Goal: Information Seeking & Learning: Learn about a topic

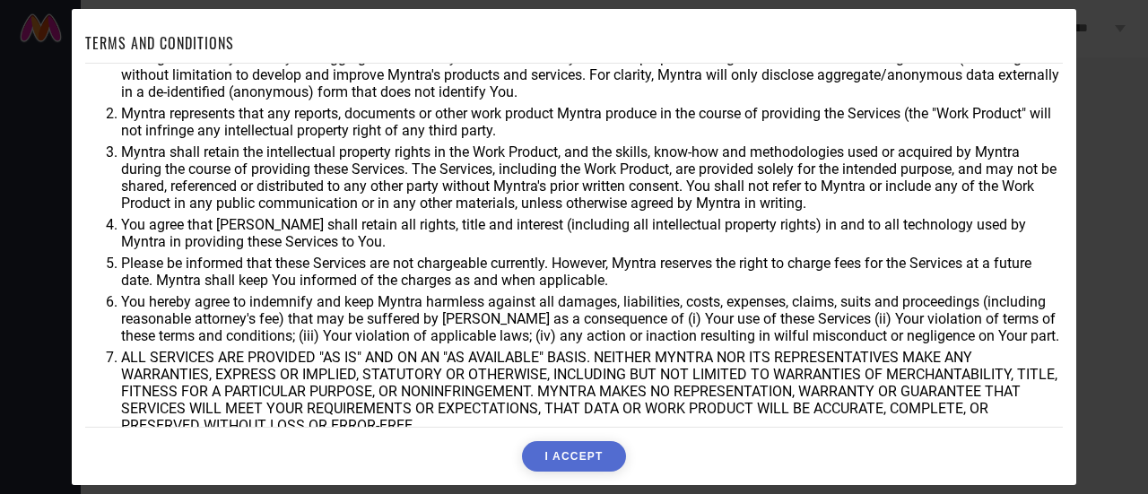
scroll to position [27, 0]
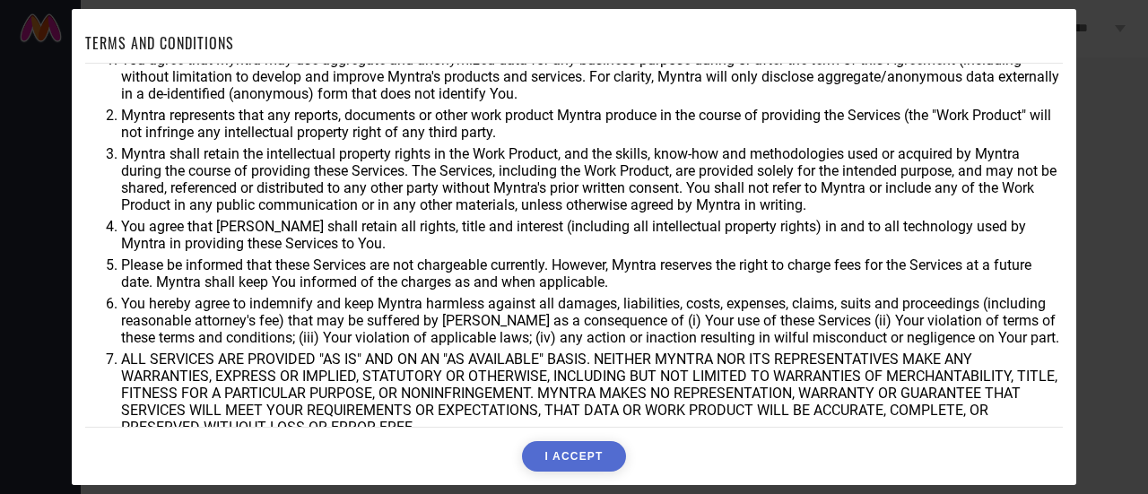
drag, startPoint x: 121, startPoint y: 264, endPoint x: 571, endPoint y: 249, distance: 449.8
click at [571, 249] on ol "You agree that Myntra may use aggregate and anonymized data for any business pu…" at bounding box center [574, 271] width 978 height 441
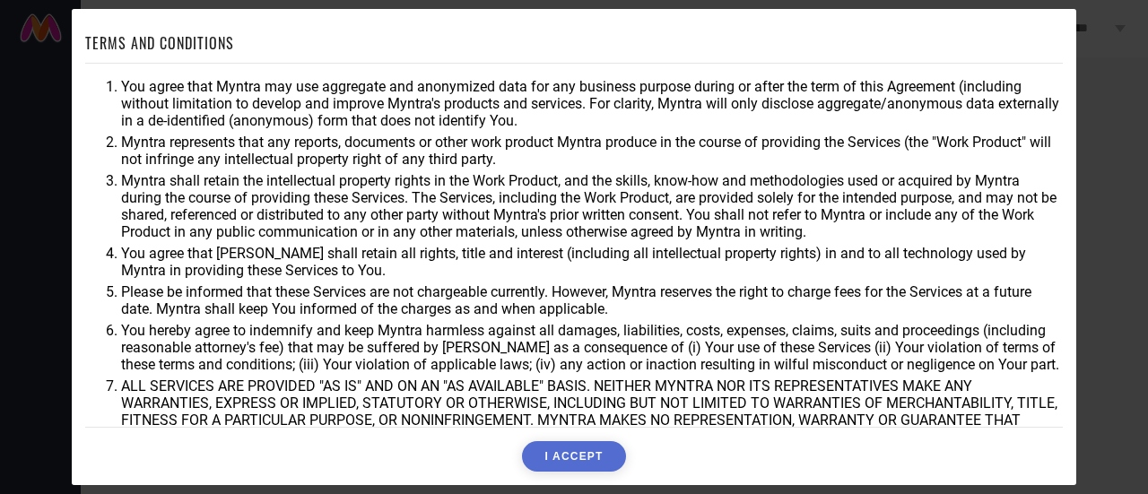
click at [590, 458] on button "I ACCEPT" at bounding box center [573, 456] width 103 height 31
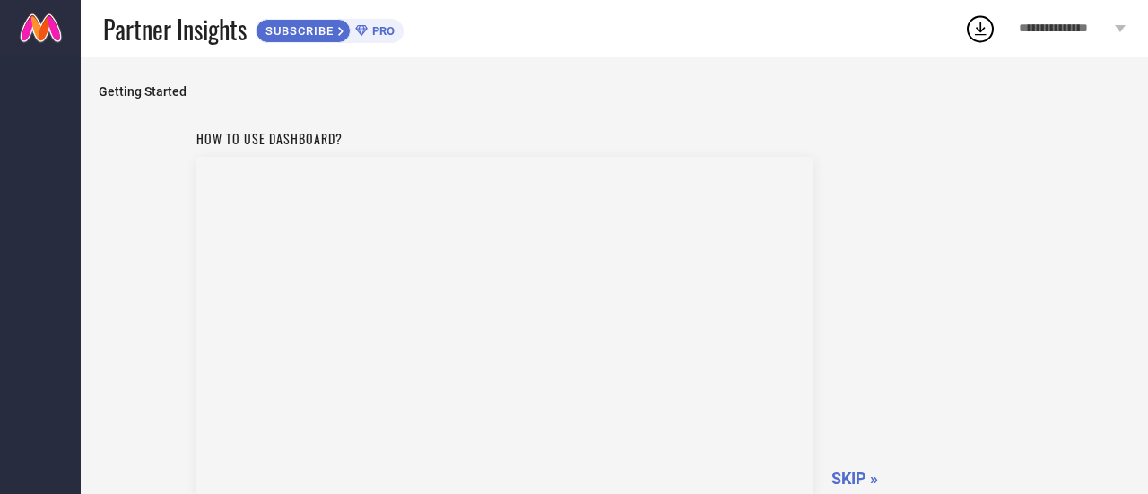
click at [1120, 25] on icon at bounding box center [1120, 28] width 11 height 7
click at [1012, 419] on div "How to use dashboard? SKIP »" at bounding box center [614, 311] width 837 height 380
click at [856, 481] on span "SKIP »" at bounding box center [855, 478] width 47 height 19
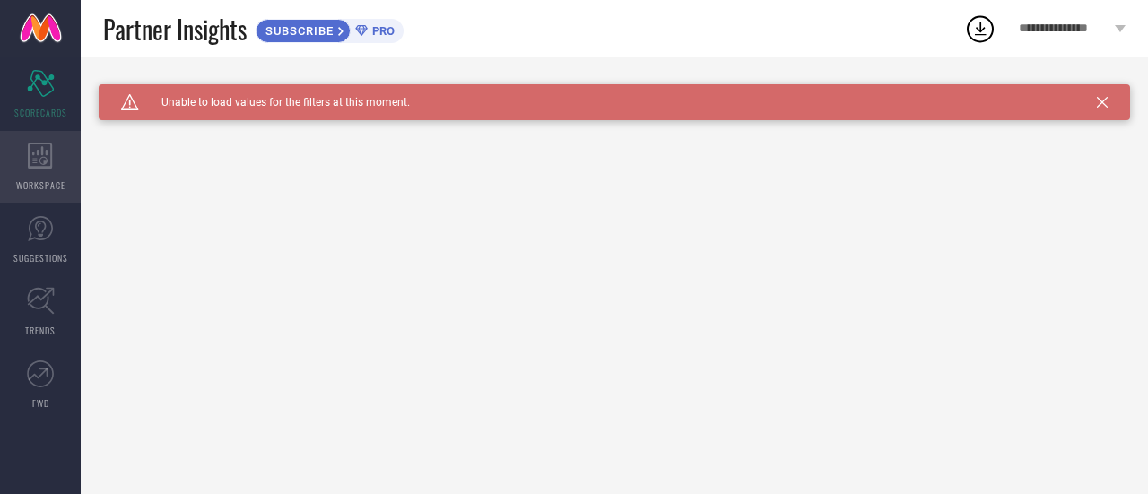
click at [50, 175] on div "WORKSPACE" at bounding box center [40, 167] width 81 height 72
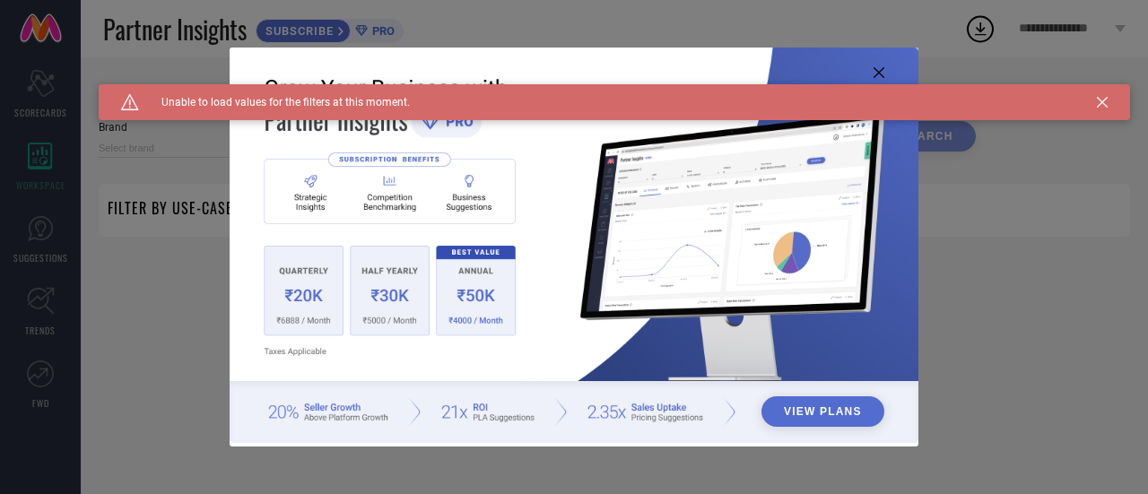
type input "1 STOP FASHION"
type input "All"
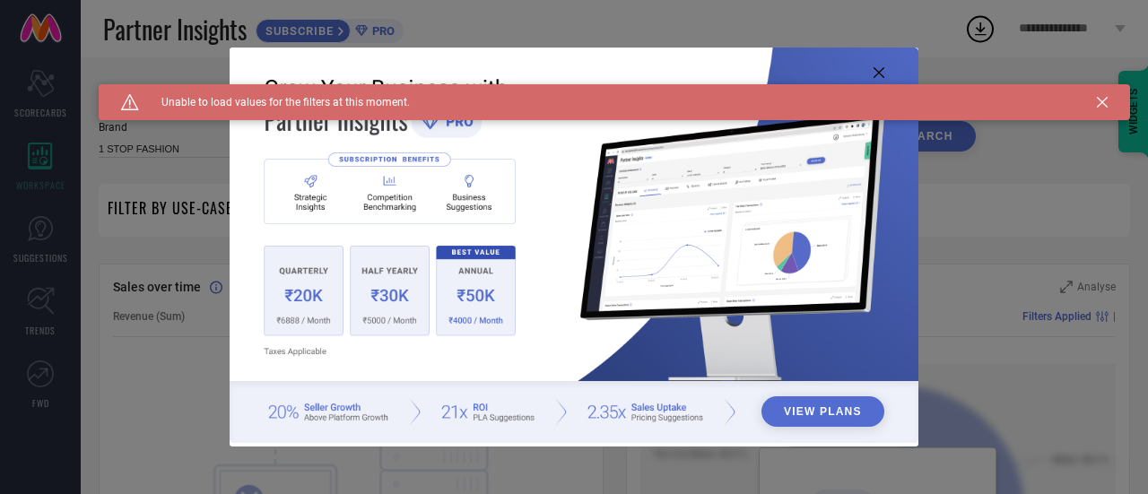
click at [1112, 101] on div "Caution Created with Sketch. Unable to load values for the filters at this mome…" at bounding box center [615, 102] width 1032 height 36
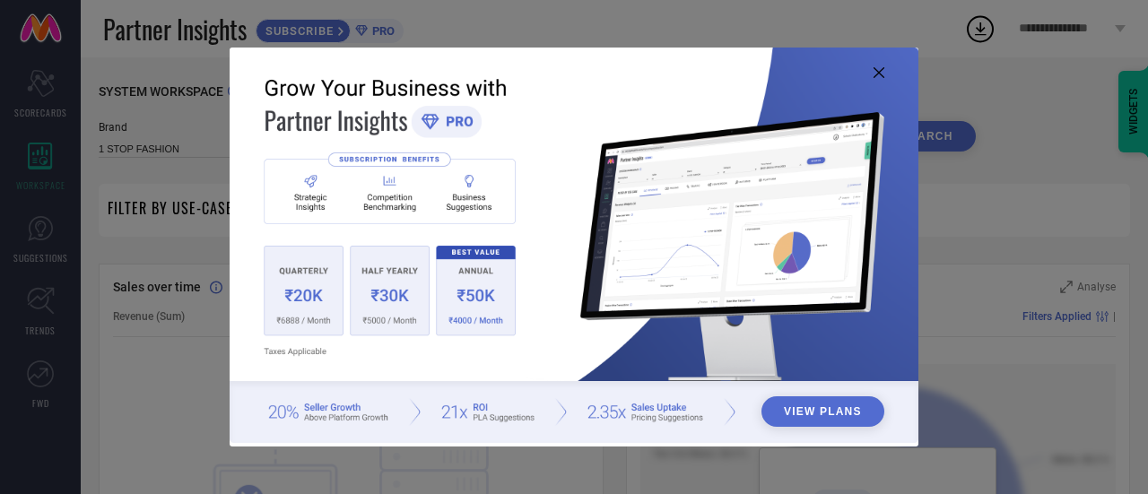
click at [881, 74] on icon at bounding box center [879, 72] width 11 height 11
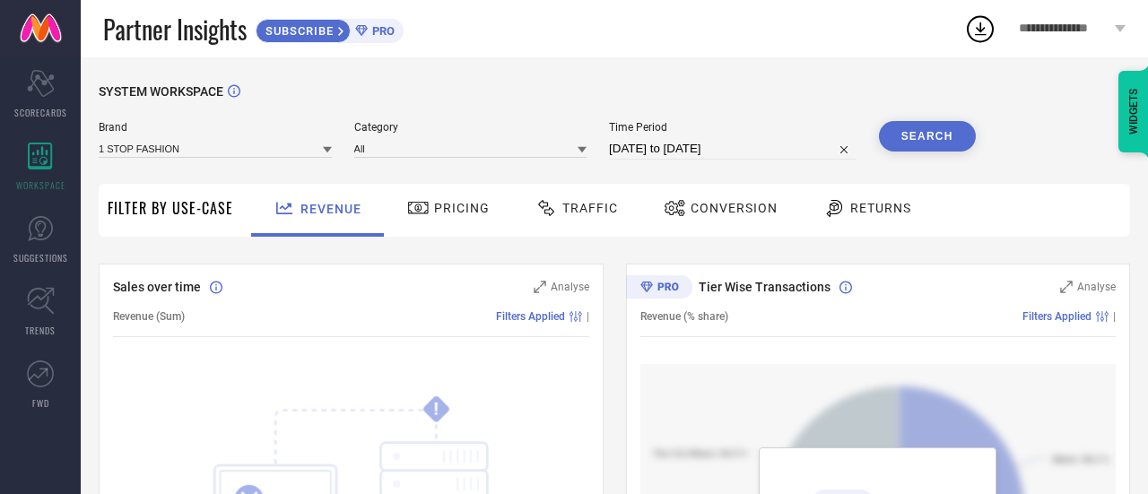
click at [193, 223] on div "Filter By Use-Case" at bounding box center [171, 210] width 126 height 53
click at [196, 209] on span "Filter By Use-Case" at bounding box center [171, 208] width 126 height 22
click at [465, 209] on span "Pricing" at bounding box center [462, 208] width 56 height 14
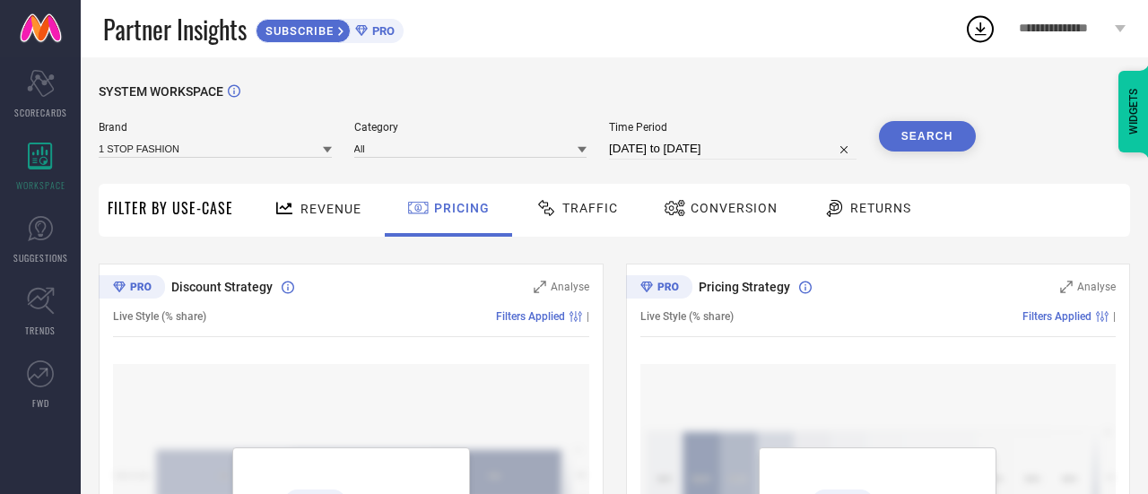
click at [599, 209] on span "Traffic" at bounding box center [591, 208] width 56 height 14
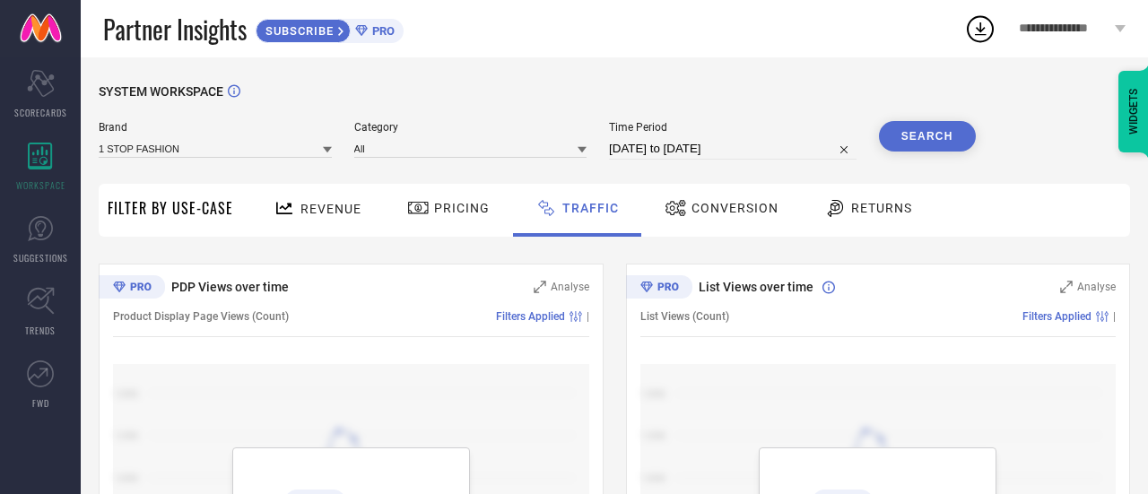
click at [434, 214] on span "Pricing" at bounding box center [462, 208] width 56 height 14
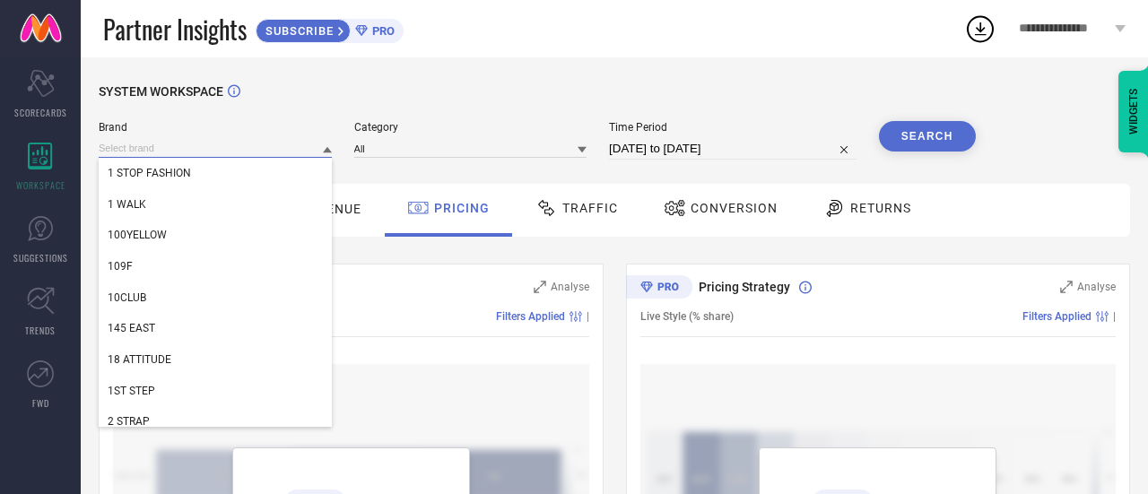
click at [162, 147] on input at bounding box center [215, 148] width 233 height 19
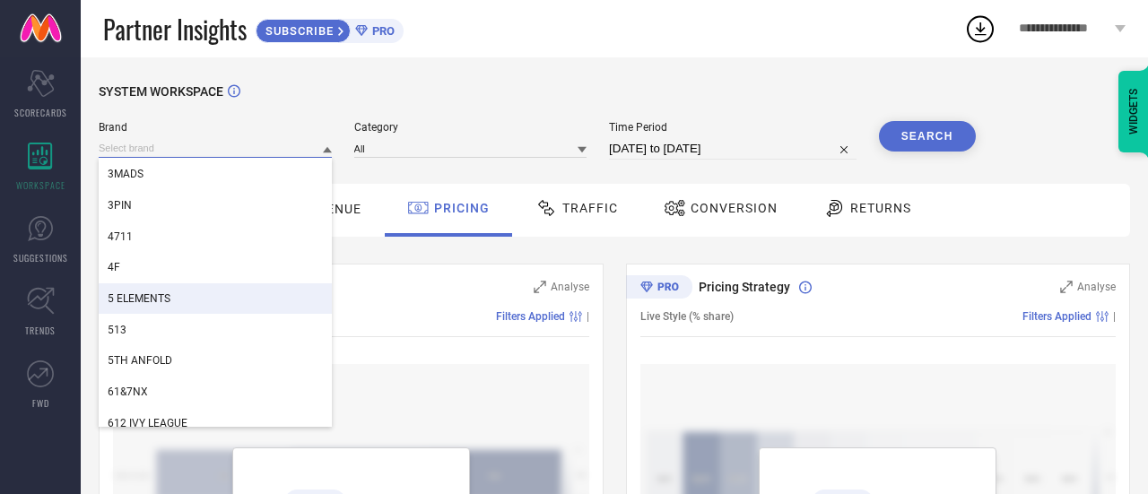
scroll to position [987, 0]
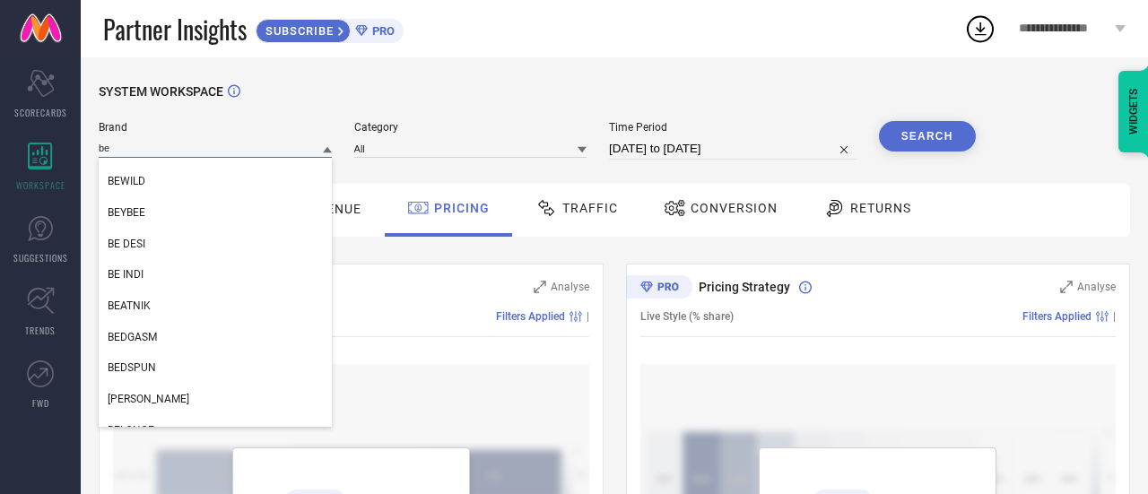
type input "b"
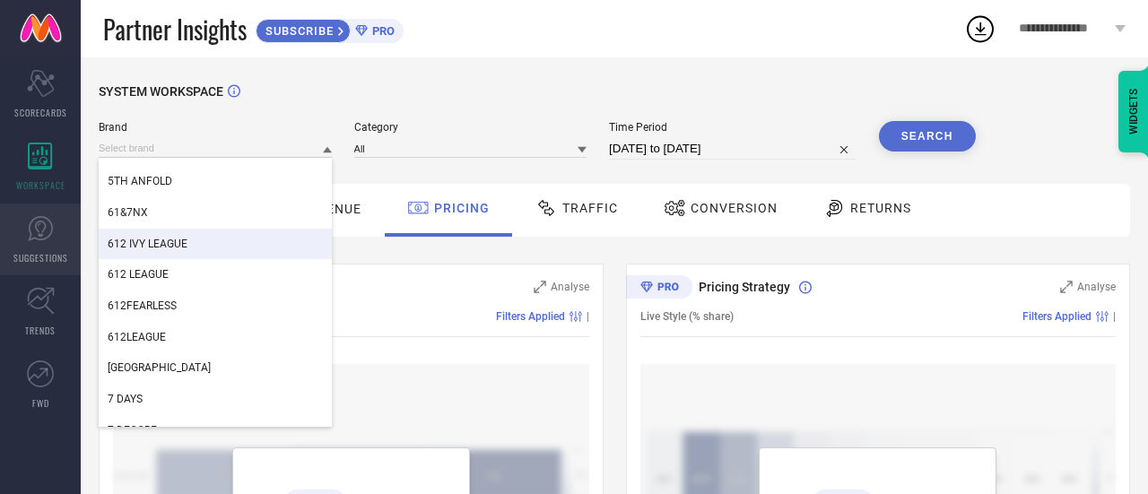
click at [39, 223] on icon at bounding box center [40, 228] width 27 height 27
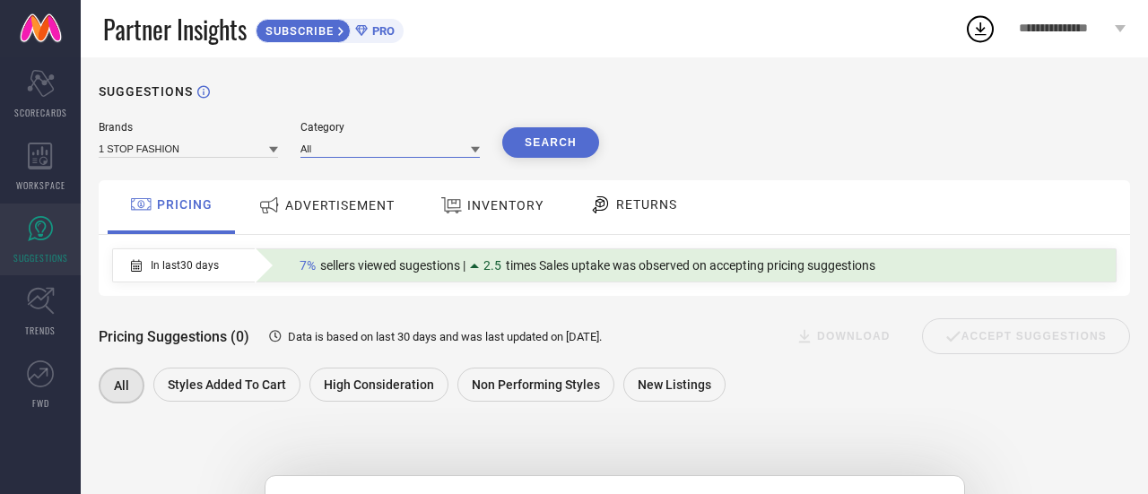
click at [347, 148] on input at bounding box center [390, 148] width 179 height 19
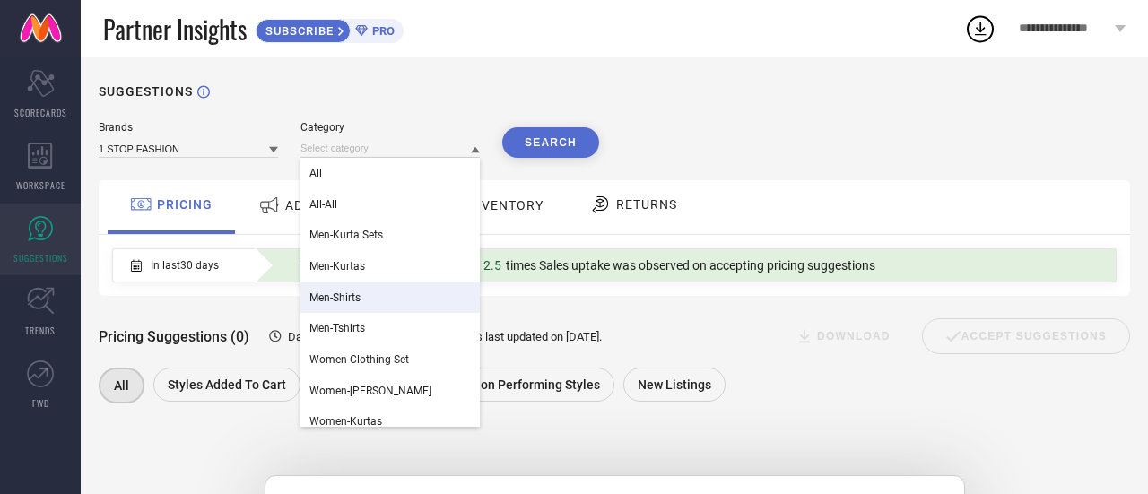
click at [664, 170] on div "Brands 1 STOP FASHION Category All All-All Men-Kurta Sets Men-Kurtas Men-Shirts…" at bounding box center [615, 475] width 1032 height 708
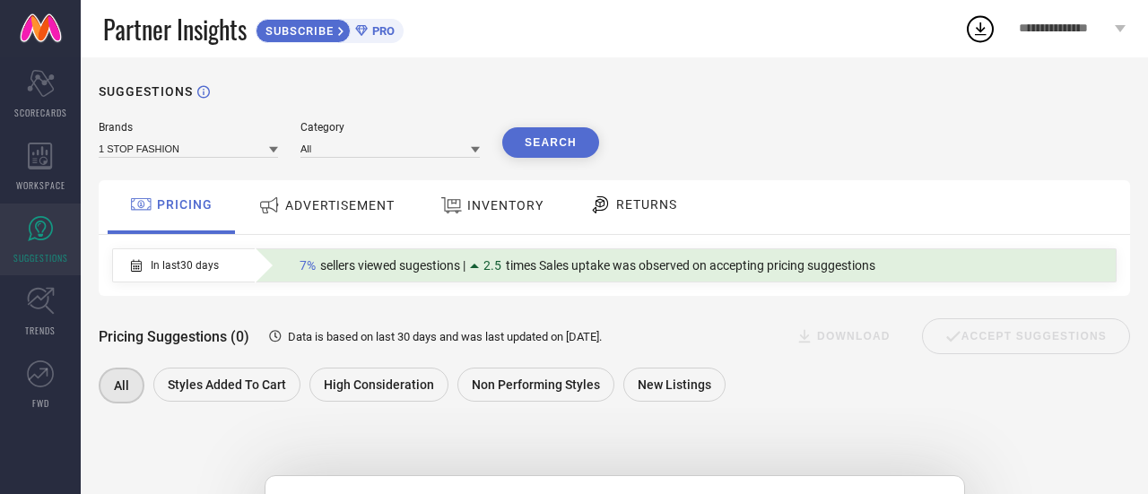
click at [499, 217] on div "INVENTORY" at bounding box center [492, 205] width 112 height 32
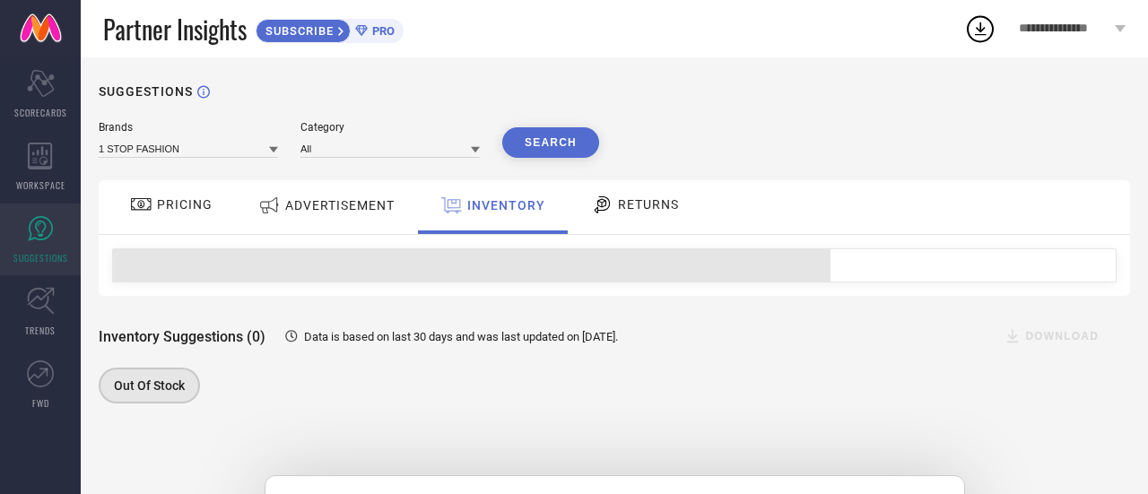
click at [364, 207] on span "ADVERTISEMENT" at bounding box center [339, 205] width 109 height 14
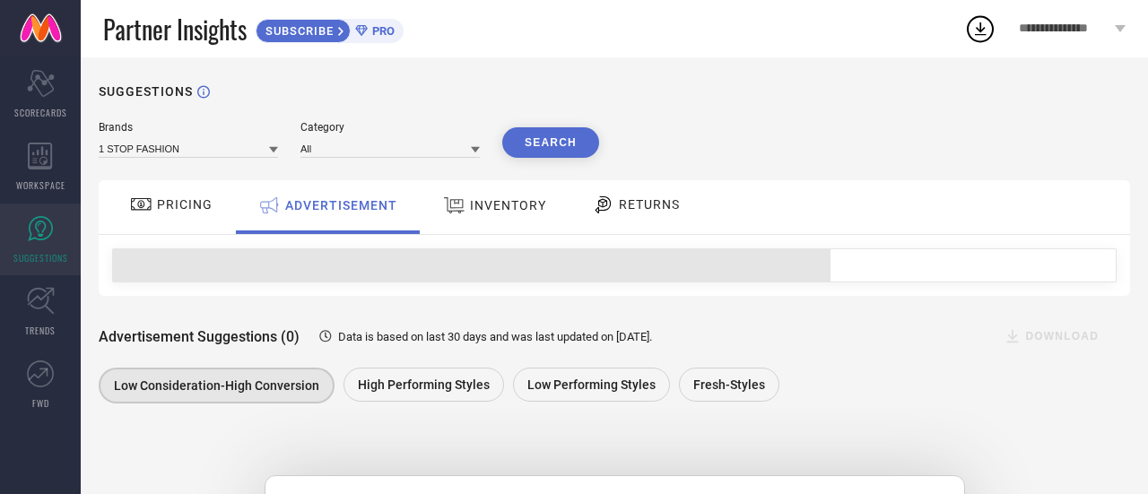
click at [181, 198] on span "PRICING" at bounding box center [185, 204] width 56 height 14
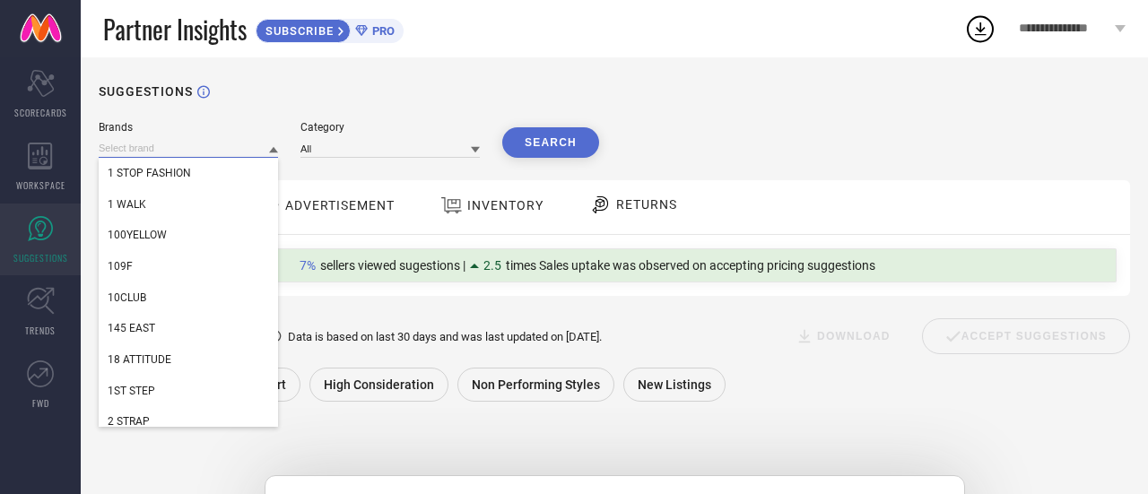
click at [205, 148] on input at bounding box center [188, 148] width 179 height 19
type input "l"
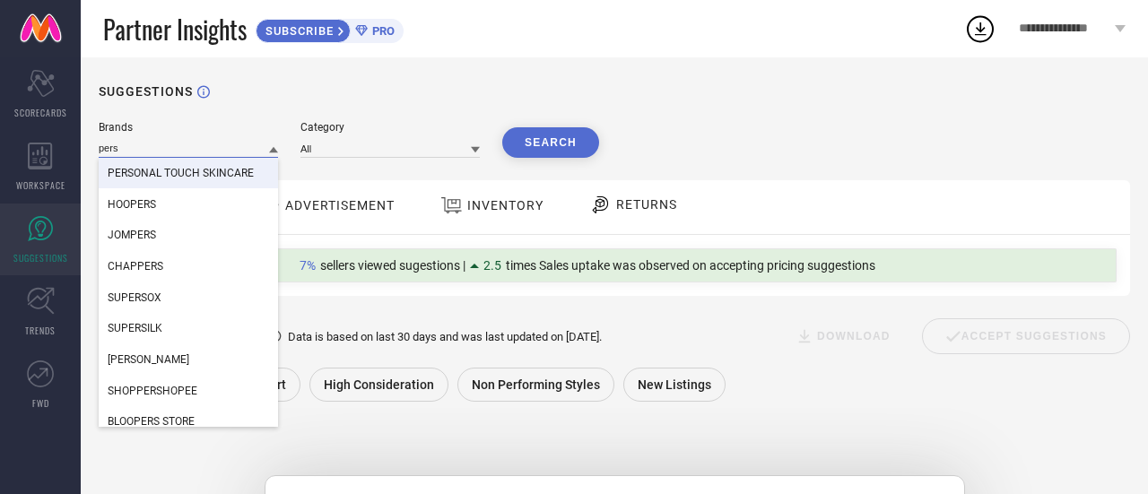
type input "pers"
click at [204, 173] on span "PERSONAL TOUCH SKINCARE" at bounding box center [181, 173] width 146 height 13
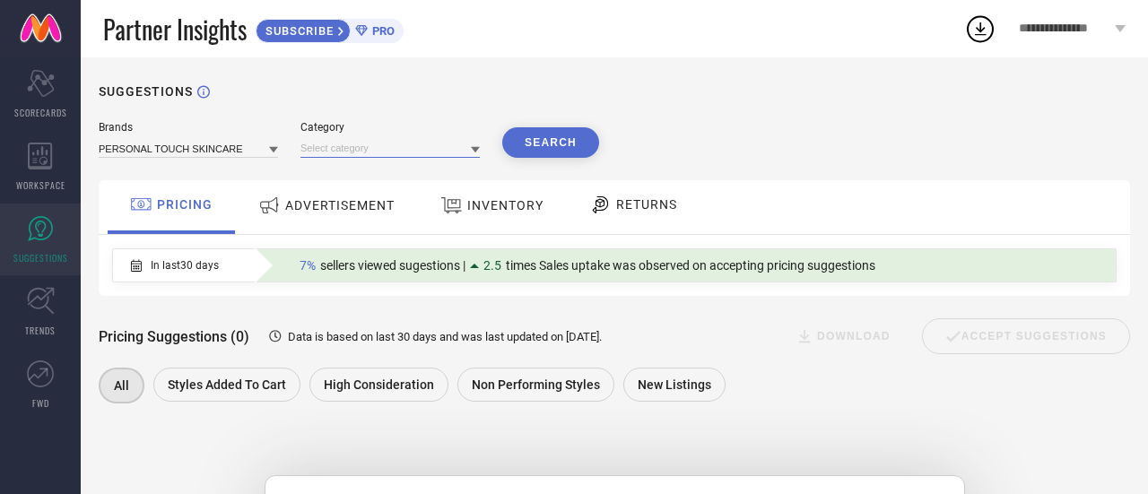
click at [386, 153] on input at bounding box center [390, 148] width 179 height 19
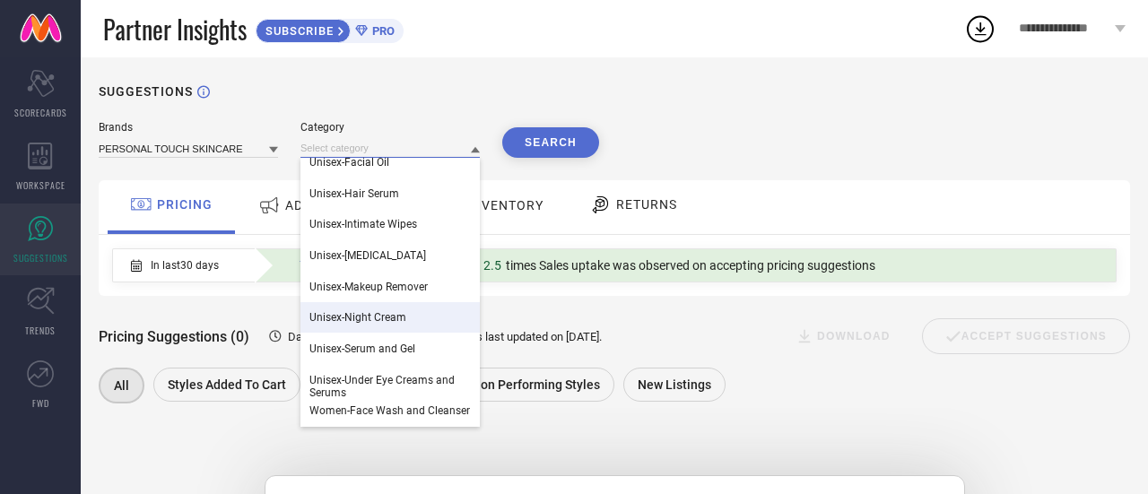
scroll to position [397, 0]
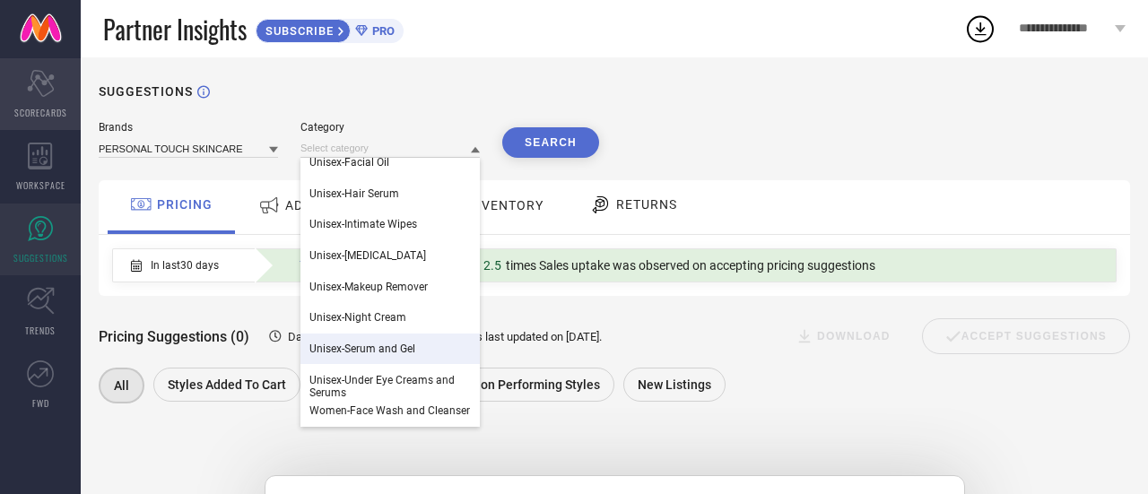
click at [49, 107] on span "SCORECARDS" at bounding box center [40, 112] width 53 height 13
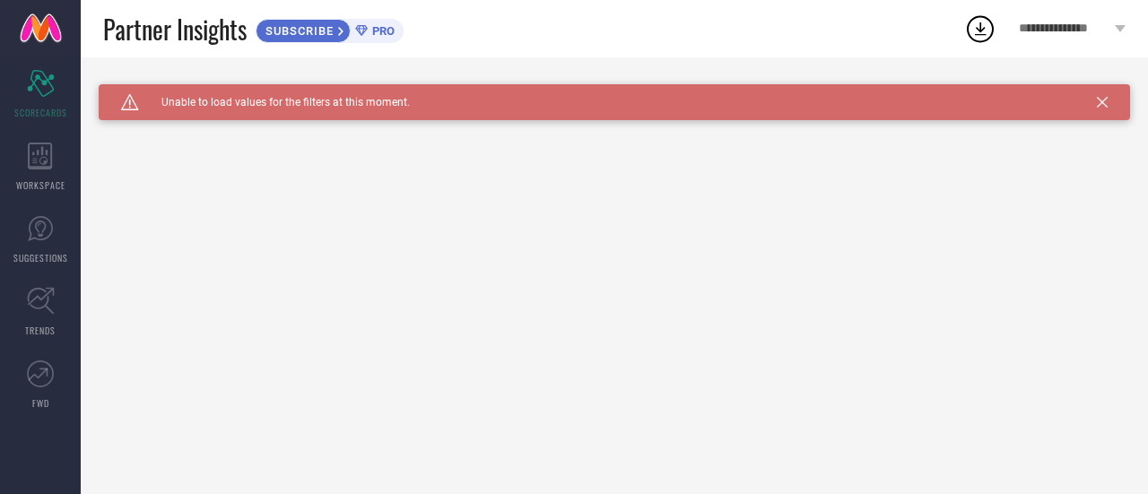
click at [1105, 108] on div "Caution Created with Sketch. Unable to load values for the filters at this mome…" at bounding box center [615, 102] width 1032 height 36
click at [1100, 107] on icon at bounding box center [1102, 102] width 11 height 11
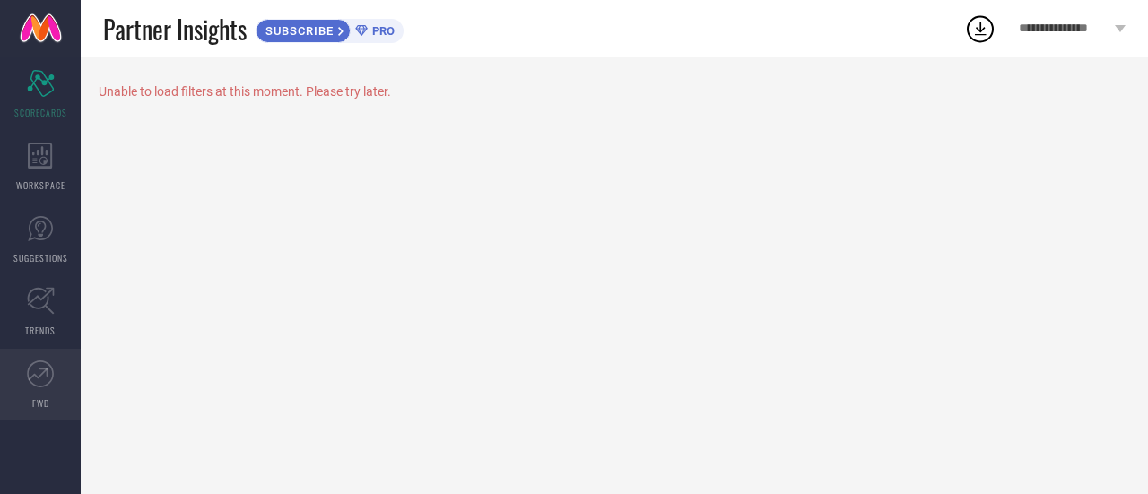
click at [51, 374] on icon at bounding box center [40, 374] width 27 height 27
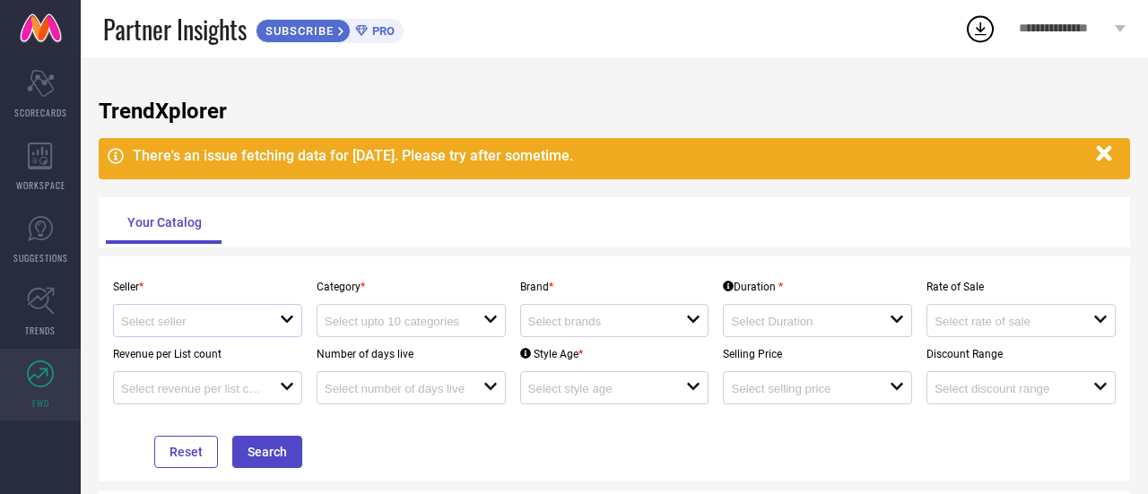
click at [267, 321] on div at bounding box center [200, 320] width 159 height 17
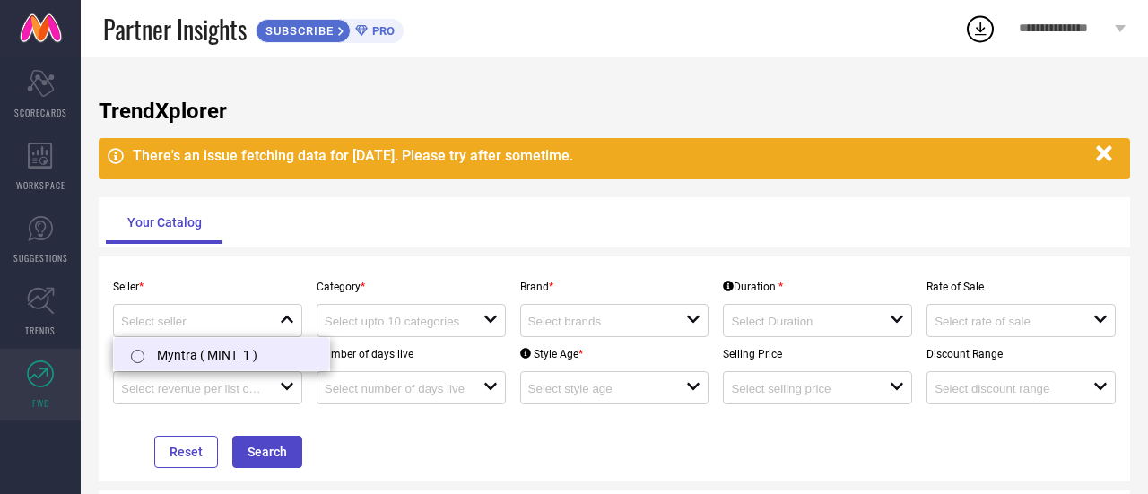
click at [197, 360] on li "Myntra ( MINT_1 )" at bounding box center [221, 354] width 215 height 32
type input "Myntra ( MINT_1 )"
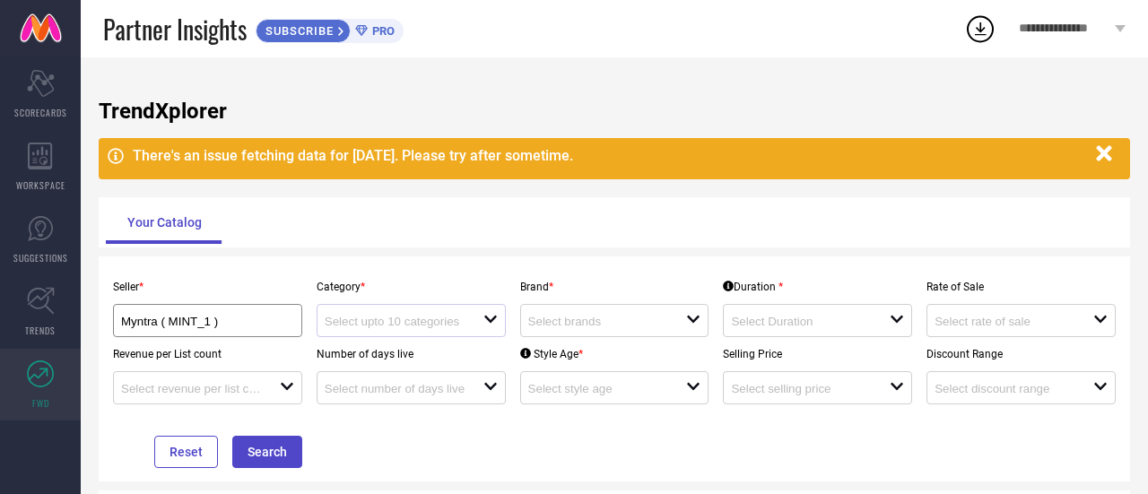
click at [381, 315] on div at bounding box center [404, 320] width 159 height 17
type input "lipstick"
click at [554, 324] on input at bounding box center [599, 321] width 143 height 13
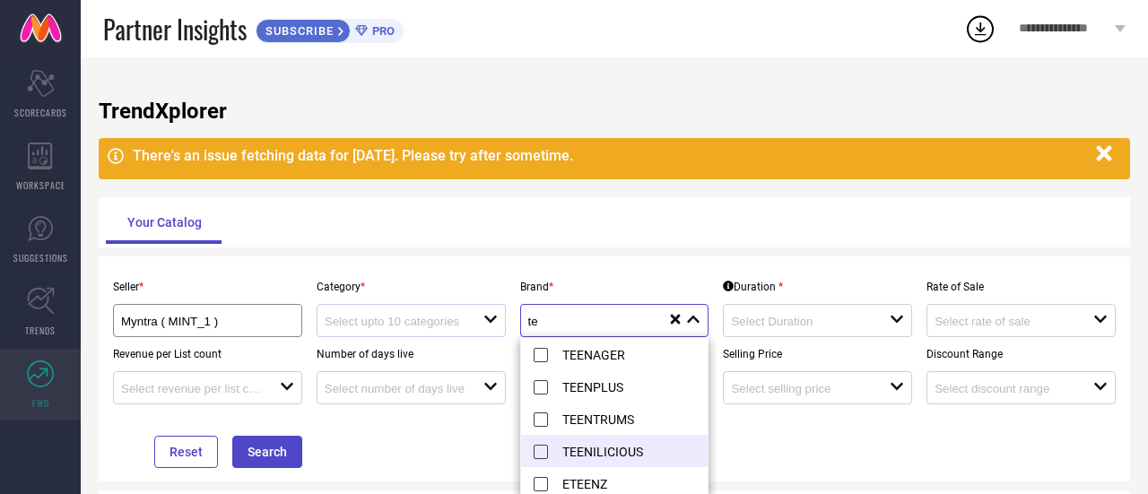
type input "t"
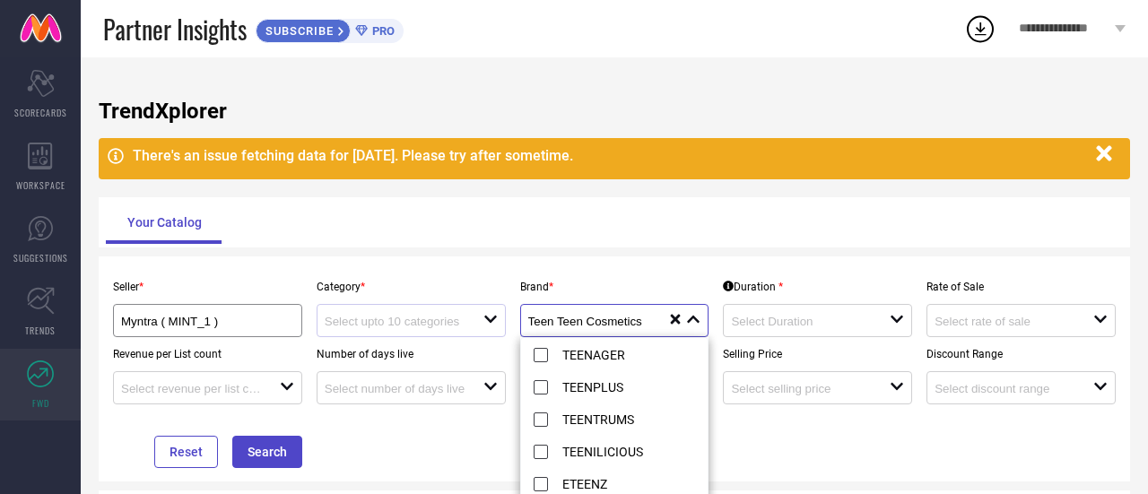
type input "Teen Teen Cosmetics"
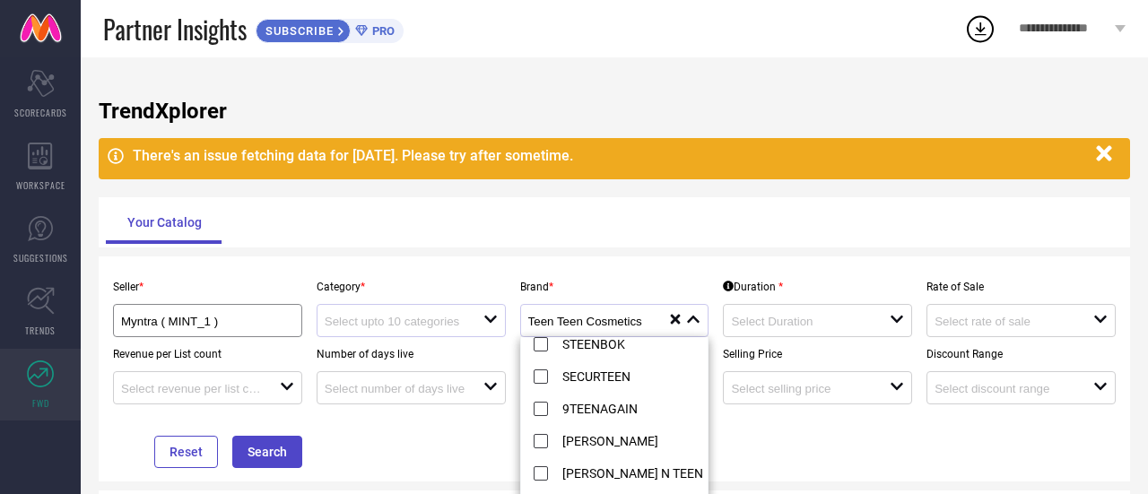
click at [456, 441] on div "Seller * Myntra ( MINT_1 ) Category * open Brand * Teen Teen Cosmetics close re…" at bounding box center [614, 369] width 1017 height 198
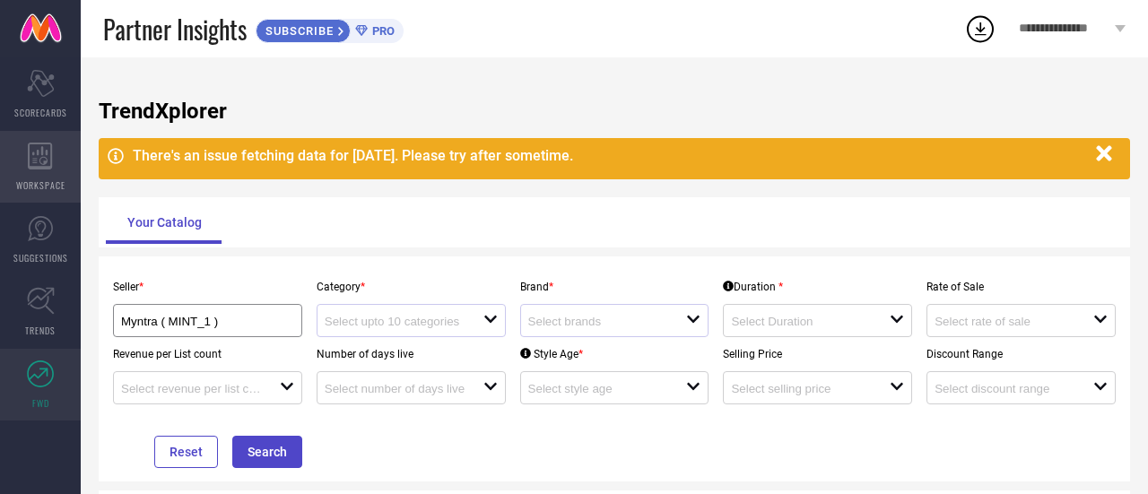
click at [58, 198] on div "WORKSPACE" at bounding box center [40, 167] width 81 height 72
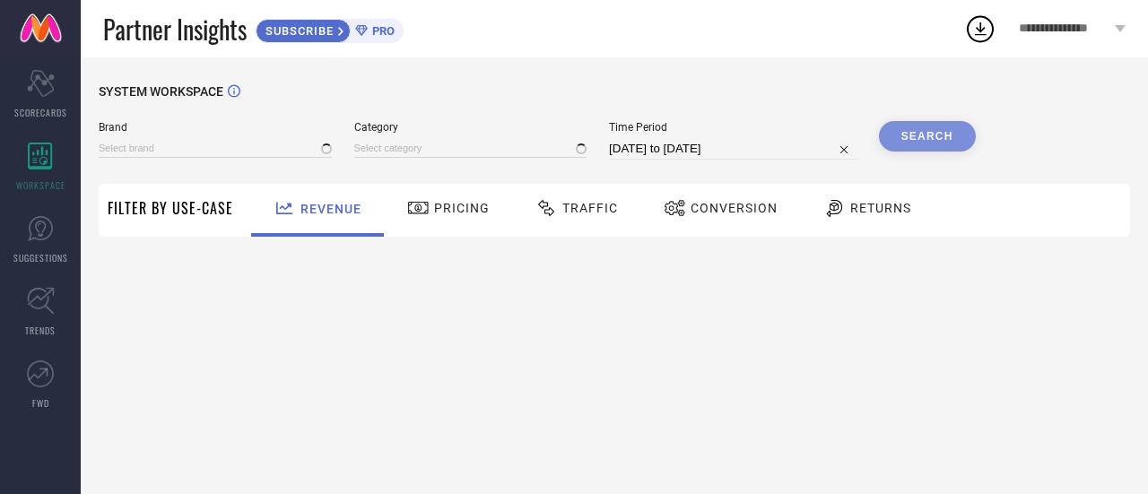
type input "1 STOP FASHION"
type input "All"
click at [173, 207] on span "Filter By Use-Case" at bounding box center [171, 208] width 126 height 22
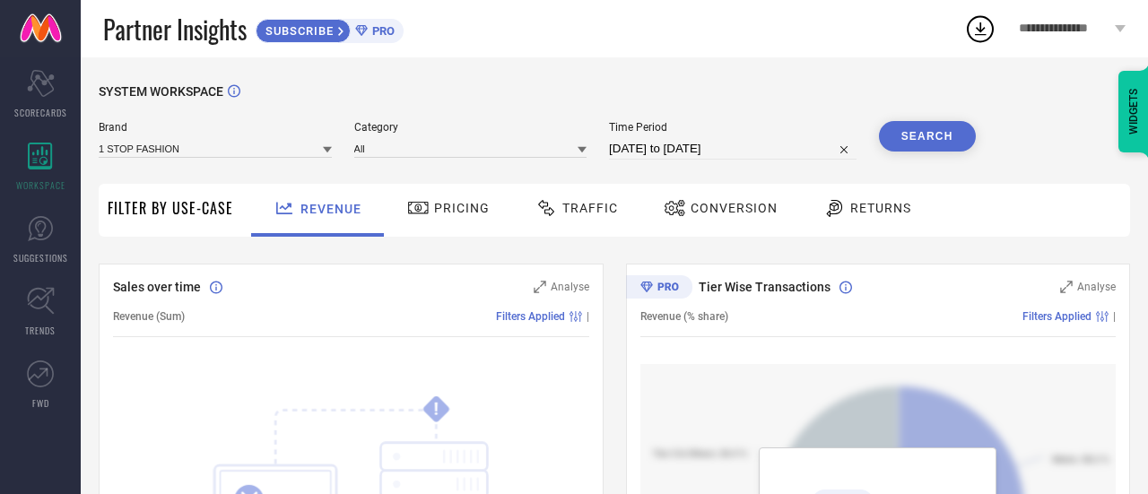
click at [722, 146] on input "[DATE] to [DATE]" at bounding box center [733, 149] width 248 height 22
select select "7"
select select "2025"
select select "8"
select select "2025"
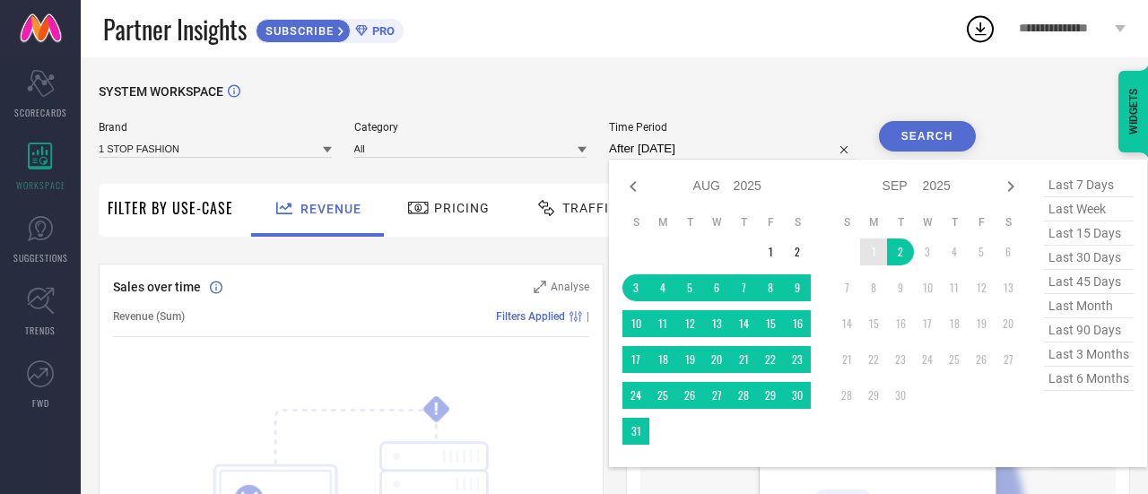
click at [868, 254] on td "1" at bounding box center [873, 252] width 27 height 27
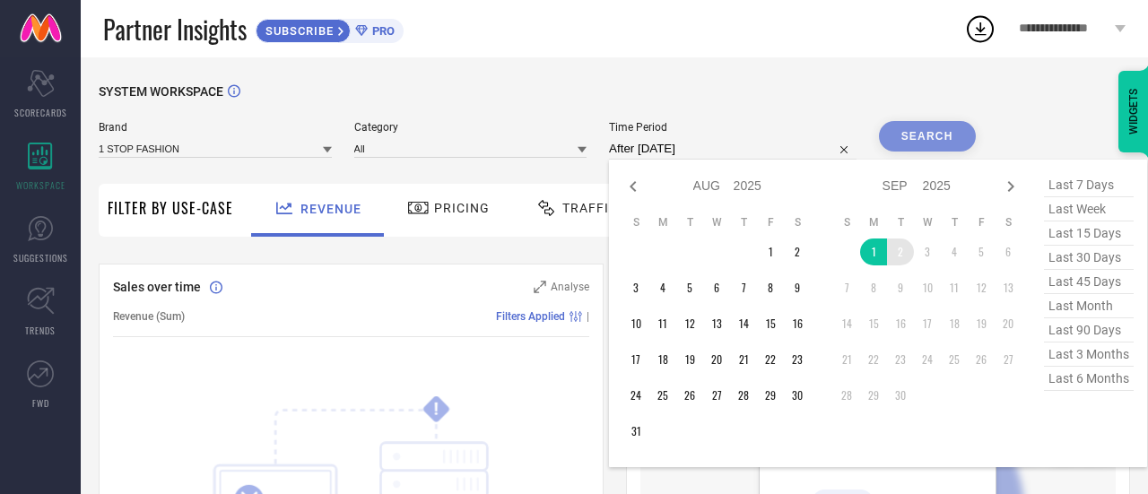
type input "[DATE] to [DATE]"
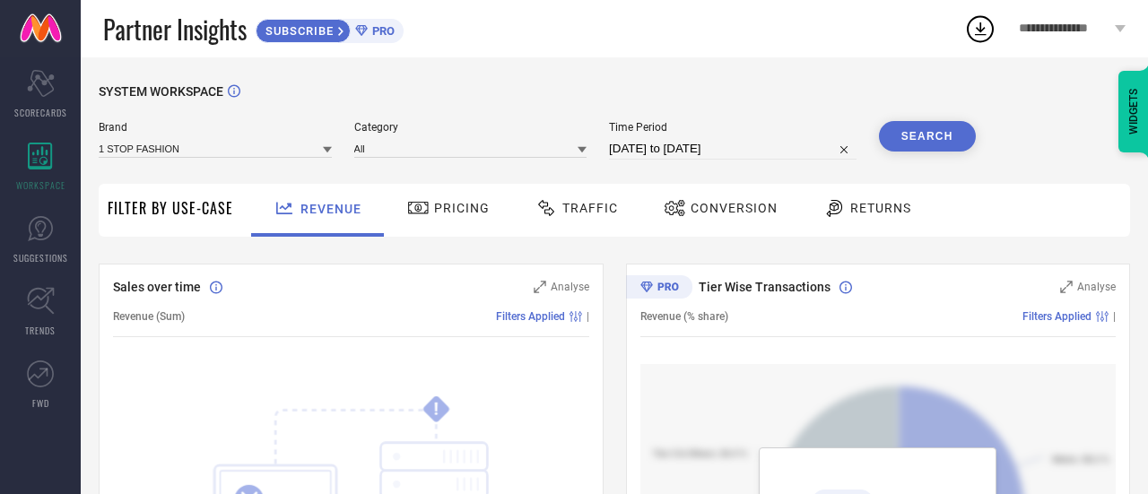
click at [921, 134] on button "Search" at bounding box center [927, 136] width 97 height 31
click at [586, 209] on span "Traffic" at bounding box center [591, 208] width 56 height 14
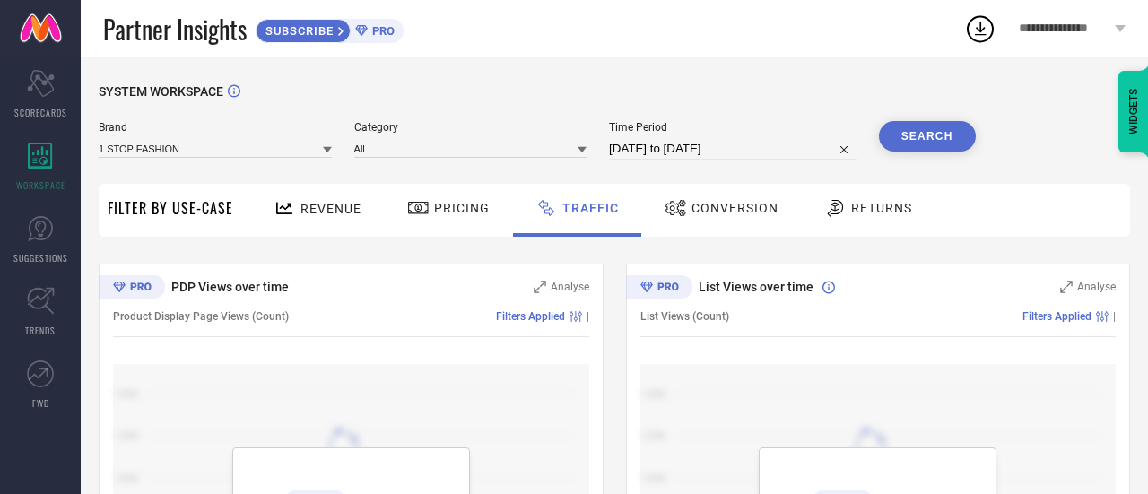
click at [477, 209] on span "Pricing" at bounding box center [462, 208] width 56 height 14
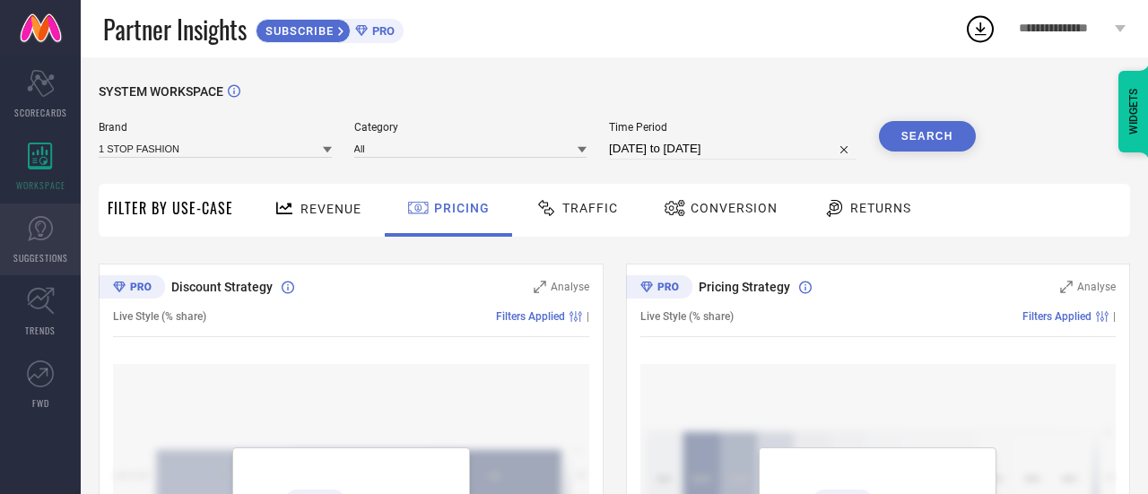
click at [52, 243] on link "SUGGESTIONS" at bounding box center [40, 240] width 81 height 72
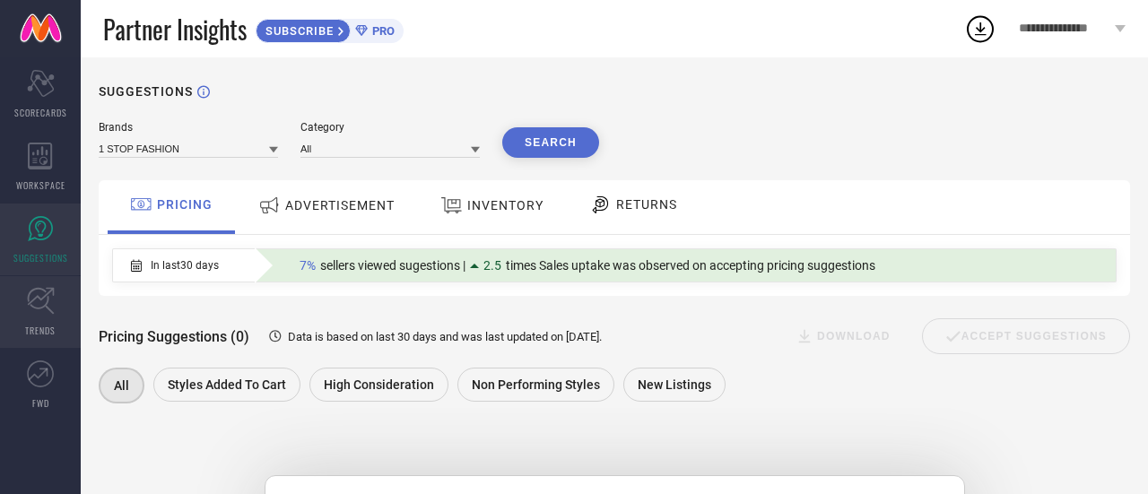
click at [41, 319] on link "TRENDS" at bounding box center [40, 312] width 81 height 72
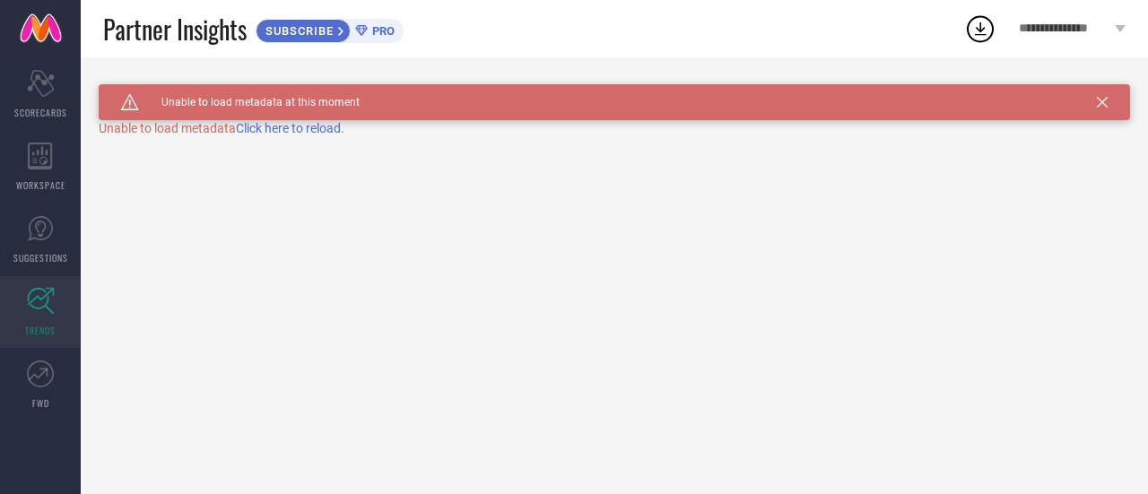
click at [293, 132] on span "Click here to reload." at bounding box center [290, 128] width 109 height 14
click at [197, 128] on div "Unable to load metadata Click here to reload." at bounding box center [615, 128] width 1032 height 14
click at [38, 383] on icon at bounding box center [40, 374] width 27 height 27
